Goal: Task Accomplishment & Management: Complete application form

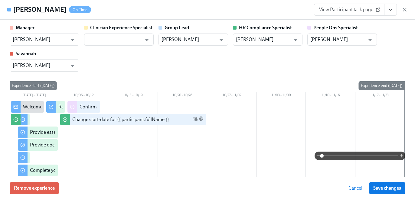
scroll to position [693, 0]
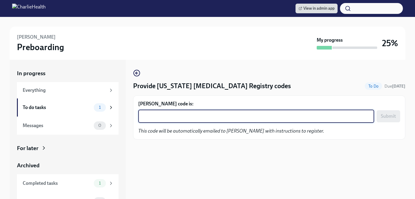
click at [219, 114] on textarea "Donielle Oakes's code is:" at bounding box center [256, 116] width 229 height 7
paste textarea "JHLWMJVWIVLQ"
type textarea "JHLWMJVWIVLQ"
click at [383, 116] on span "Submit" at bounding box center [388, 116] width 15 height 6
